Goal: Communication & Community: Participate in discussion

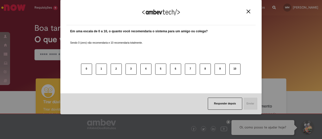
click at [247, 11] on img "Close" at bounding box center [248, 12] width 4 height 4
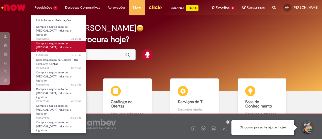
click at [55, 42] on span "Compra e negociação de [MEDICAL_DATA] industrial e logístico" at bounding box center [53, 47] width 35 height 12
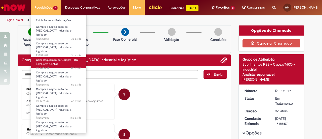
click at [63, 57] on link "Criar Requisição de Compra - RC (Exclusivo CENG) 3d atrás 3 dias atrás R13571428" at bounding box center [58, 62] width 55 height 11
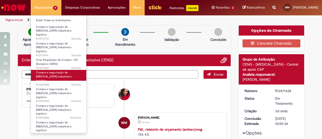
click at [56, 70] on span "Compra e negociação de [MEDICAL_DATA] industrial e logístico" at bounding box center [53, 76] width 35 height 12
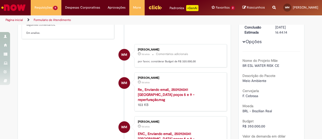
scroll to position [129, 0]
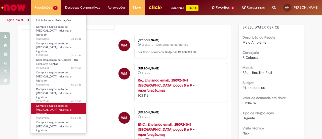
click at [49, 104] on span "Compra e negociação de [MEDICAL_DATA] industrial e logístico" at bounding box center [53, 110] width 35 height 12
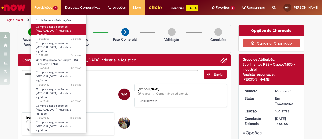
click at [53, 29] on span "Compra e negociação de [MEDICAL_DATA] industrial e logístico" at bounding box center [53, 31] width 35 height 12
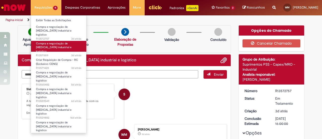
click at [50, 42] on span "Compra e negociação de [MEDICAL_DATA] industrial e logístico" at bounding box center [53, 47] width 35 height 12
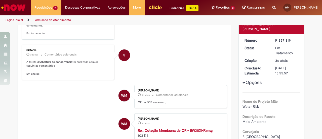
scroll to position [79, 0]
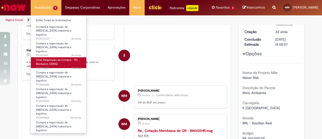
click at [46, 58] on span "Criar Requisição de Compra - RC (Exclusivo CENG)" at bounding box center [57, 62] width 42 height 8
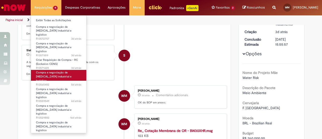
click at [48, 70] on span "Compra e negociação de [MEDICAL_DATA] industrial e logístico" at bounding box center [53, 76] width 35 height 12
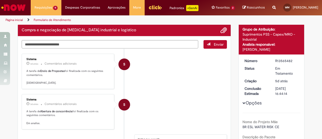
scroll to position [29, 0]
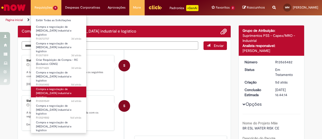
click at [48, 87] on span "Compra e negociação de [MEDICAL_DATA] industrial e logístico" at bounding box center [53, 93] width 35 height 12
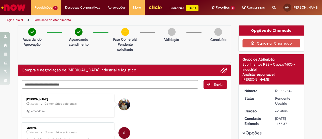
click at [70, 88] on textarea "Digite sua mensagem aqui..." at bounding box center [110, 84] width 176 height 8
paste textarea "**********"
drag, startPoint x: 23, startPoint y: 86, endPoint x: 31, endPoint y: 91, distance: 9.6
click at [23, 86] on textarea "**********" at bounding box center [110, 84] width 176 height 8
type textarea "**********"
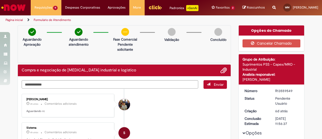
click at [214, 86] on span "Enviar" at bounding box center [219, 84] width 10 height 5
